Goal: Information Seeking & Learning: Learn about a topic

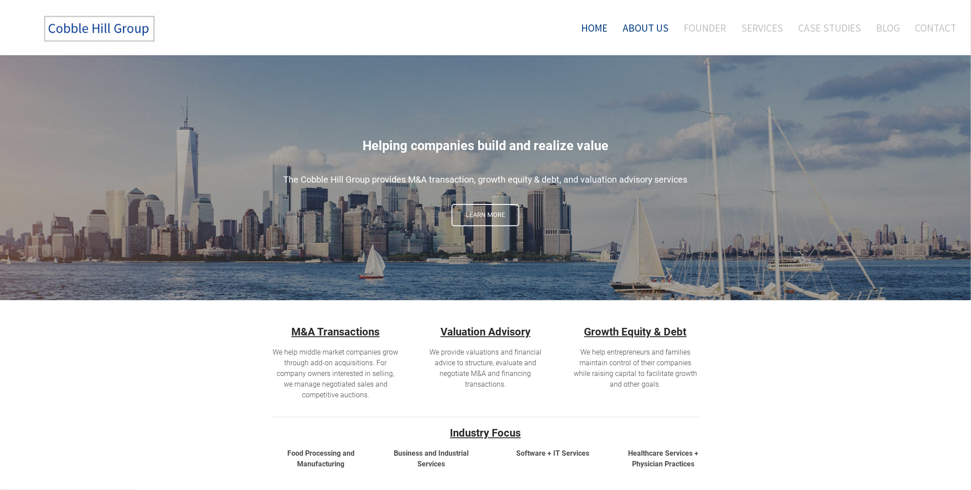
click at [649, 24] on link "About Us" at bounding box center [645, 27] width 59 height 37
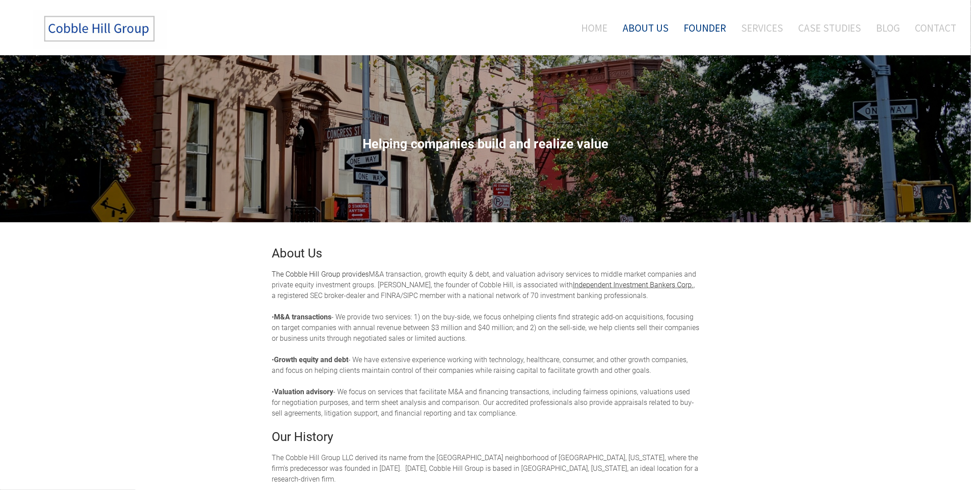
click at [702, 25] on link "Founder" at bounding box center [705, 27] width 56 height 37
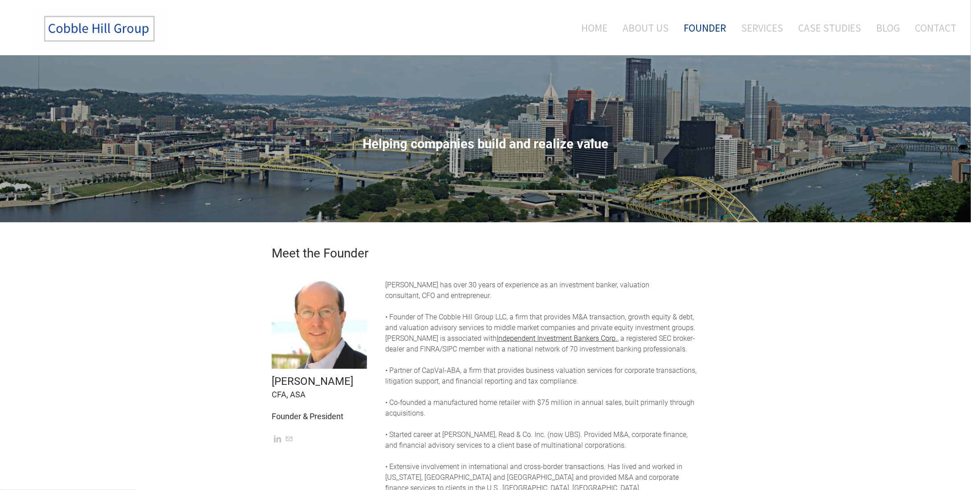
click at [268, 440] on td "Barry A. Baker CFA, ASA Founder & President" at bounding box center [322, 414] width 114 height 290
click at [275, 440] on link "Linkedin" at bounding box center [277, 439] width 7 height 8
drag, startPoint x: 449, startPoint y: 318, endPoint x: 473, endPoint y: 322, distance: 24.8
click at [499, 316] on span "• Founder of The Cobble Hill Group LLC, a firm that provides M&A transaction, g…" at bounding box center [540, 322] width 310 height 19
copy span "Cobble Hill Group"
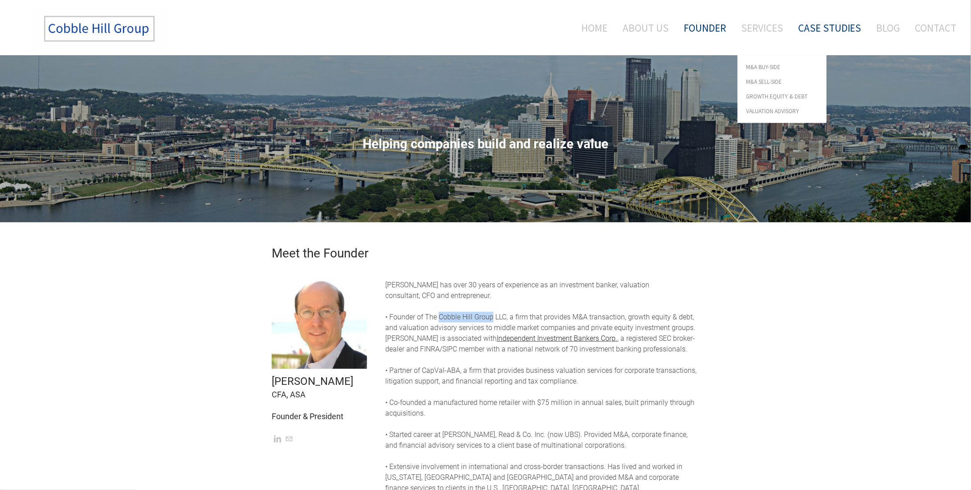
click at [837, 33] on link "Case Studies" at bounding box center [829, 27] width 77 height 37
